Goal: Information Seeking & Learning: Learn about a topic

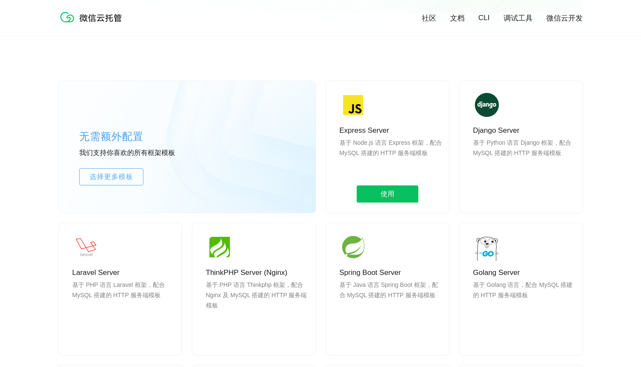
scroll to position [649, 0]
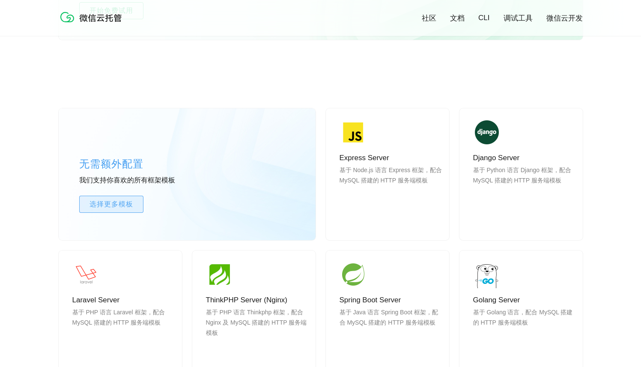
click at [129, 198] on link "选择更多模板" at bounding box center [111, 204] width 64 height 17
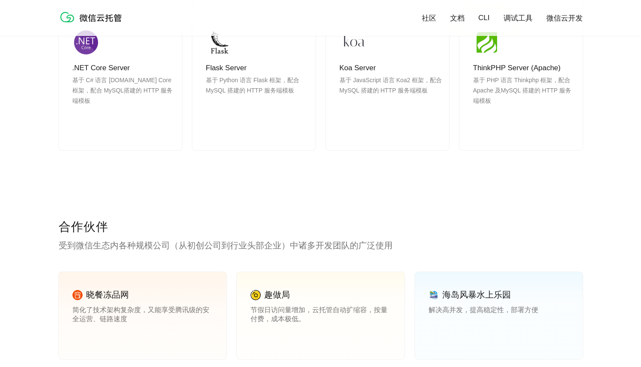
scroll to position [1102, 0]
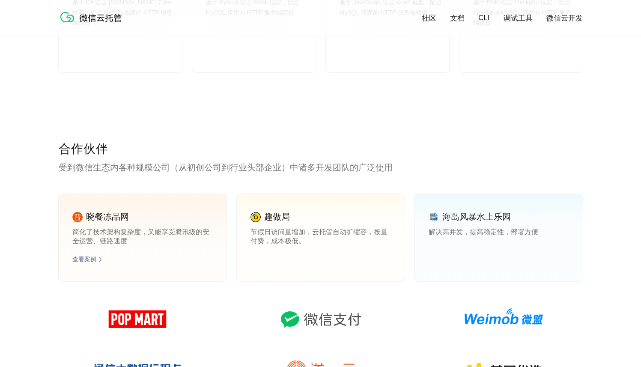
click at [184, 229] on p "简化了技术架构复杂度，又能享受腾讯级的安全运营、链路速度" at bounding box center [142, 236] width 141 height 17
click at [93, 257] on link "查看案例" at bounding box center [84, 260] width 24 height 8
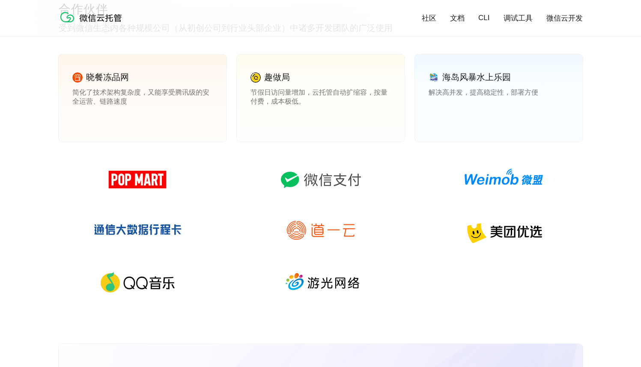
scroll to position [1258, 0]
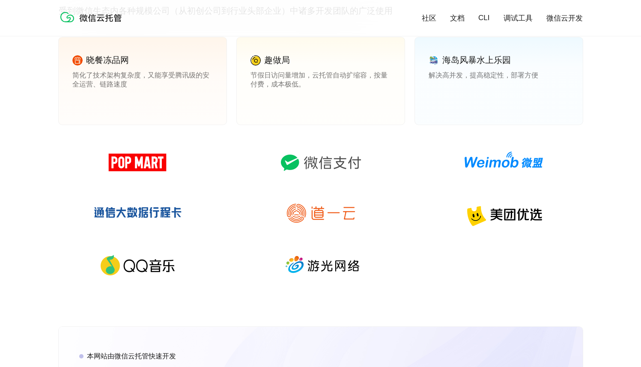
click at [307, 168] on img at bounding box center [320, 162] width 123 height 41
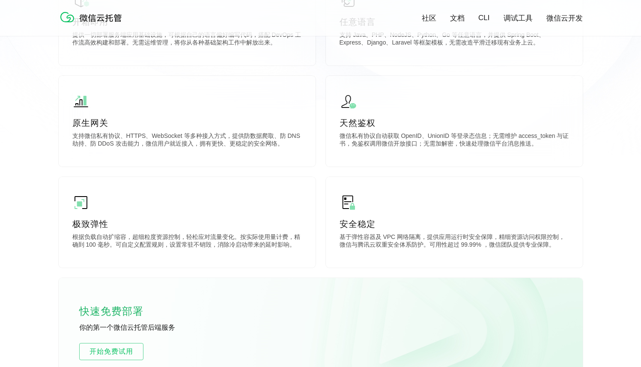
scroll to position [0, 0]
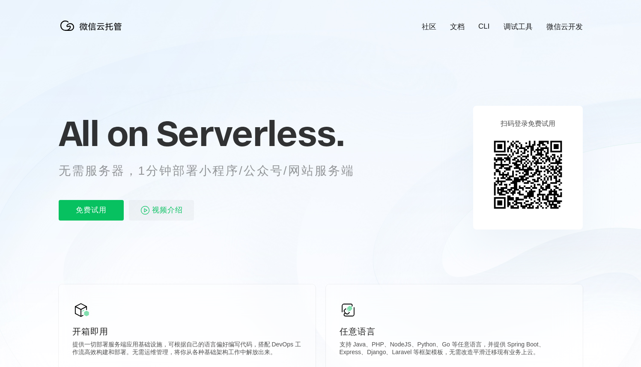
scroll to position [0, 1524]
